Goal: Complete application form

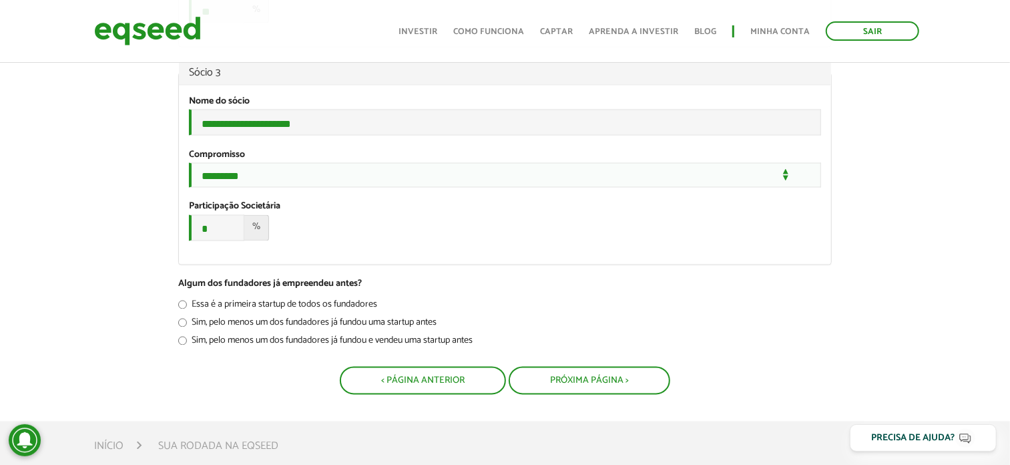
scroll to position [1525, 0]
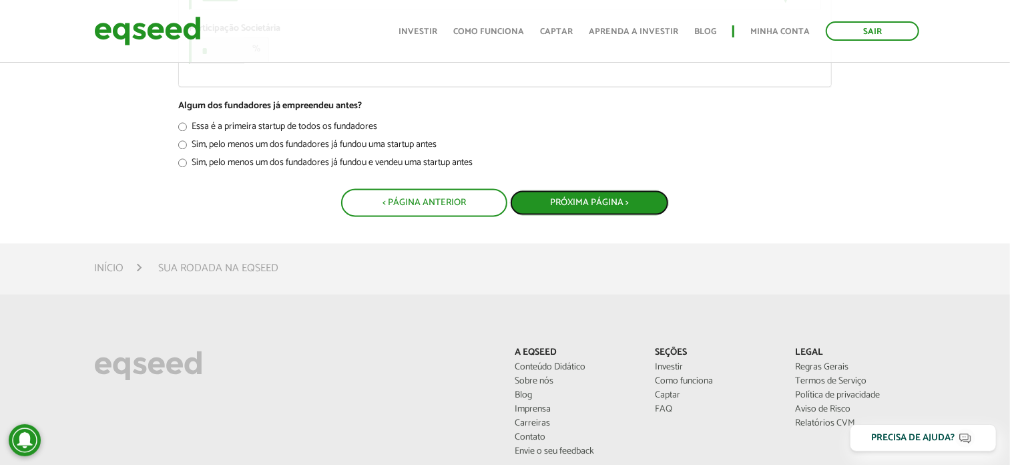
click at [602, 215] on button "Próxima Página >" at bounding box center [589, 202] width 159 height 25
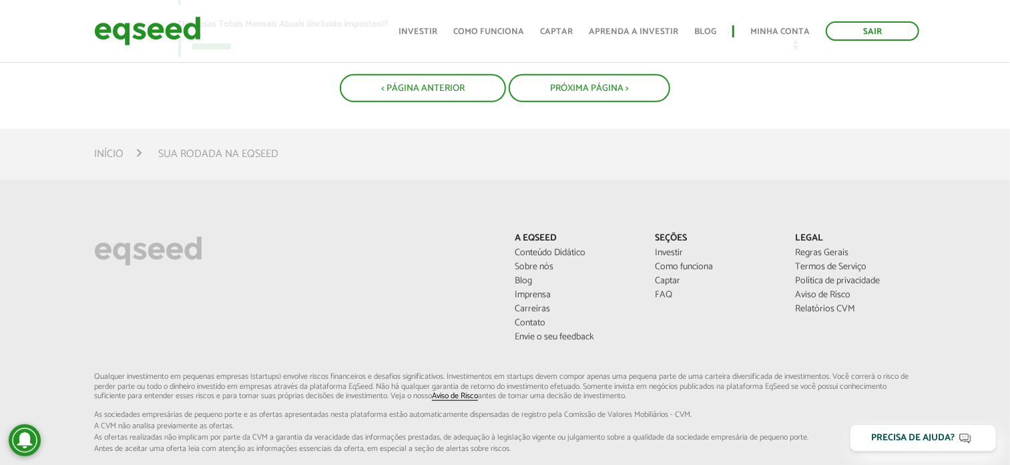
scroll to position [534, 0]
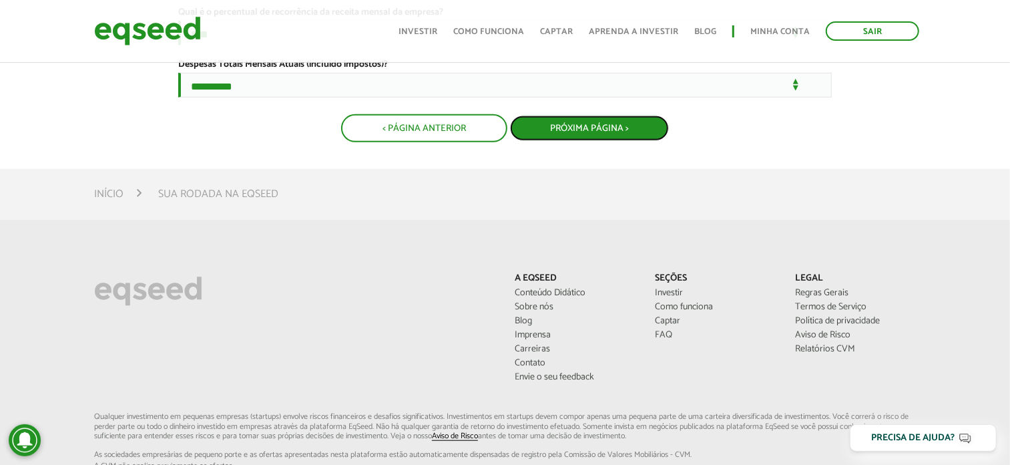
click at [606, 141] on button "Próxima Página >" at bounding box center [589, 127] width 159 height 25
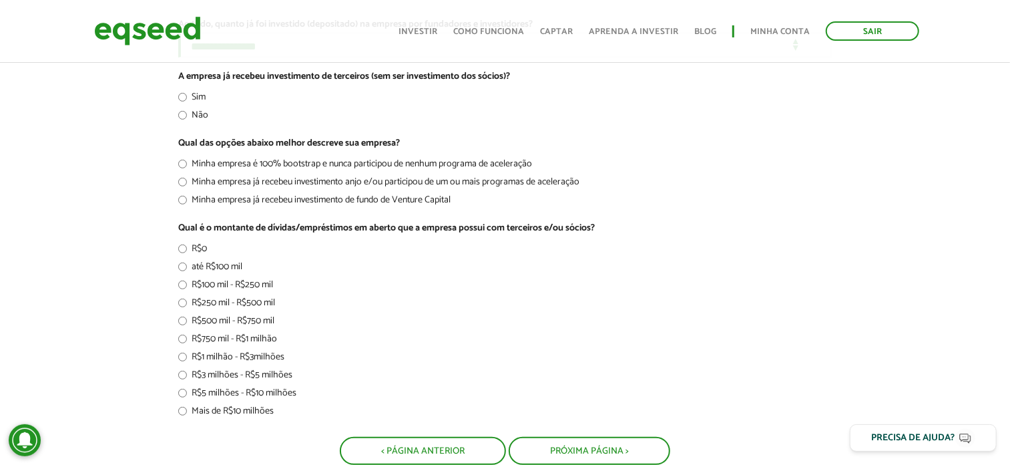
scroll to position [445, 0]
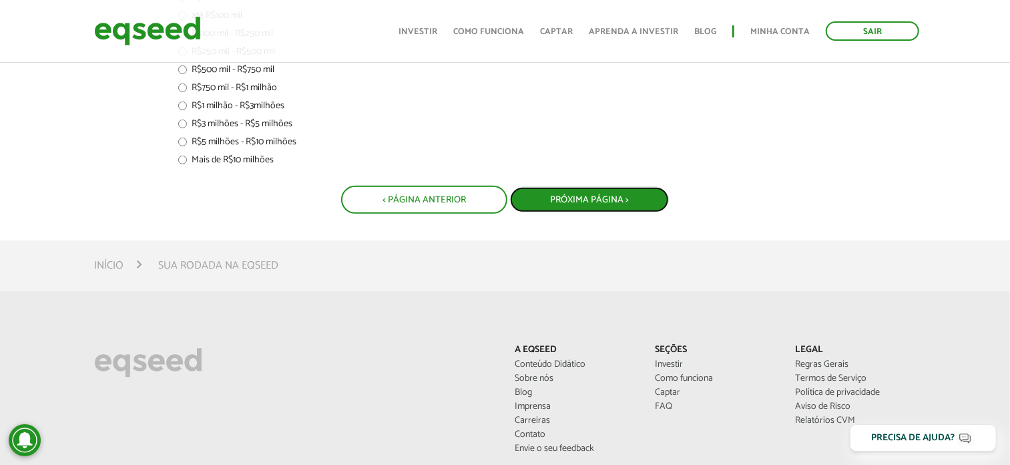
click at [580, 190] on button "Próxima Página >" at bounding box center [589, 199] width 159 height 25
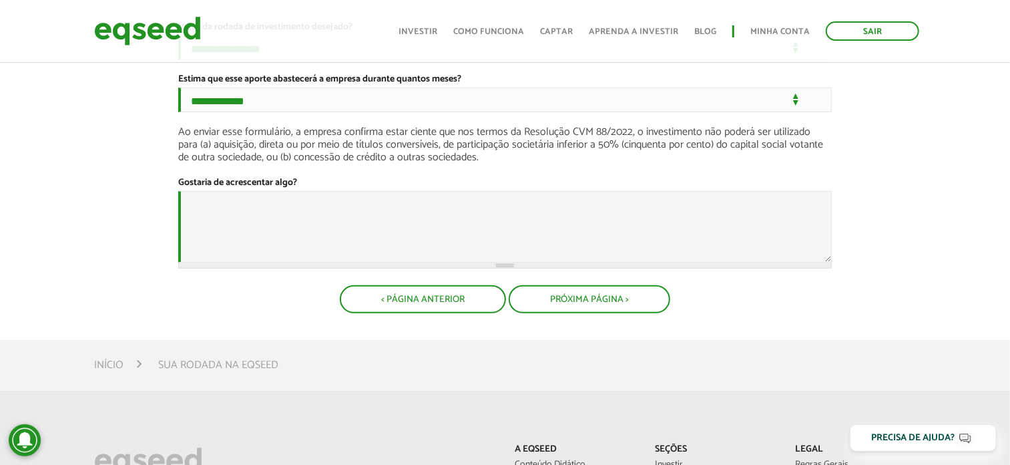
scroll to position [178, 0]
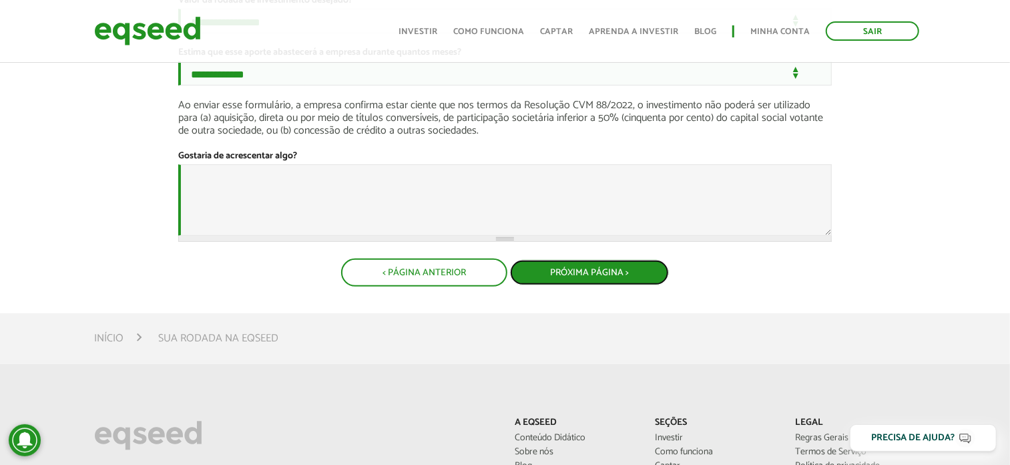
click at [585, 285] on button "Próxima Página >" at bounding box center [589, 272] width 159 height 25
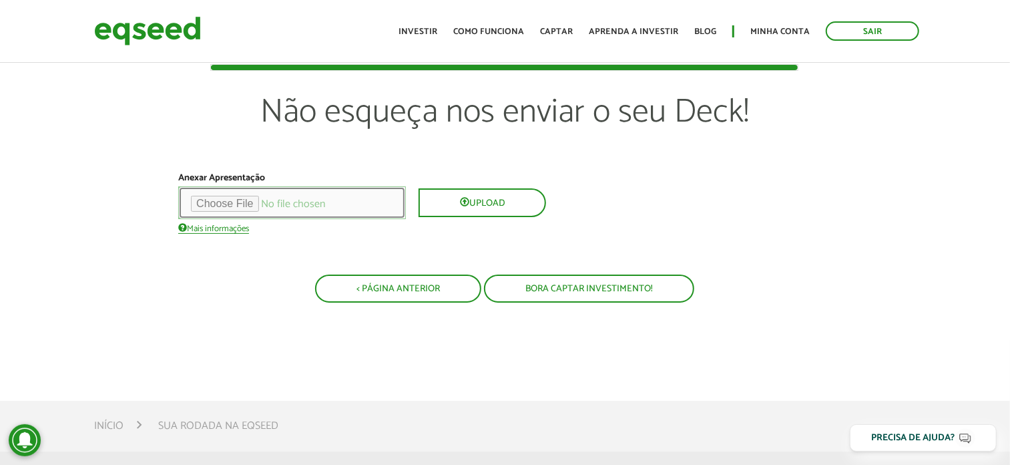
click at [244, 204] on input "file" at bounding box center [292, 202] width 228 height 33
type input "**********"
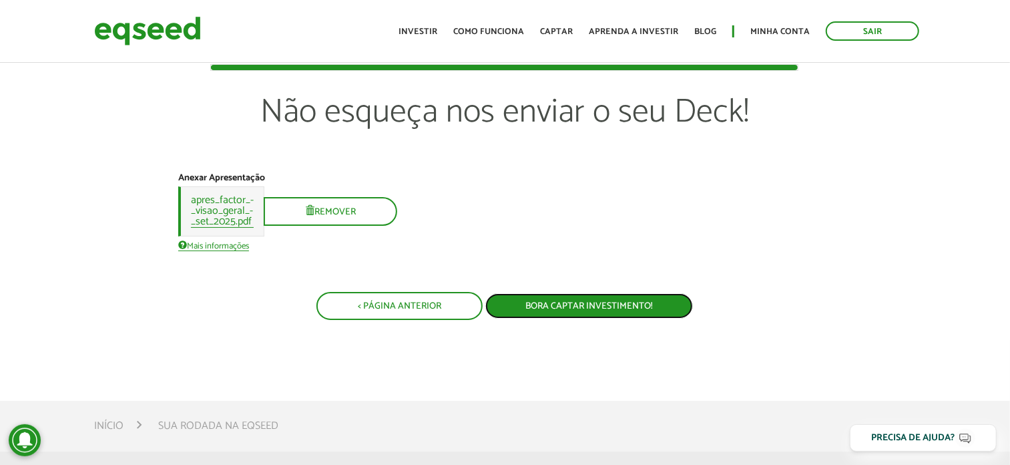
click at [555, 305] on button "Bora captar investimento!" at bounding box center [589, 305] width 208 height 25
